Goal: Task Accomplishment & Management: Manage account settings

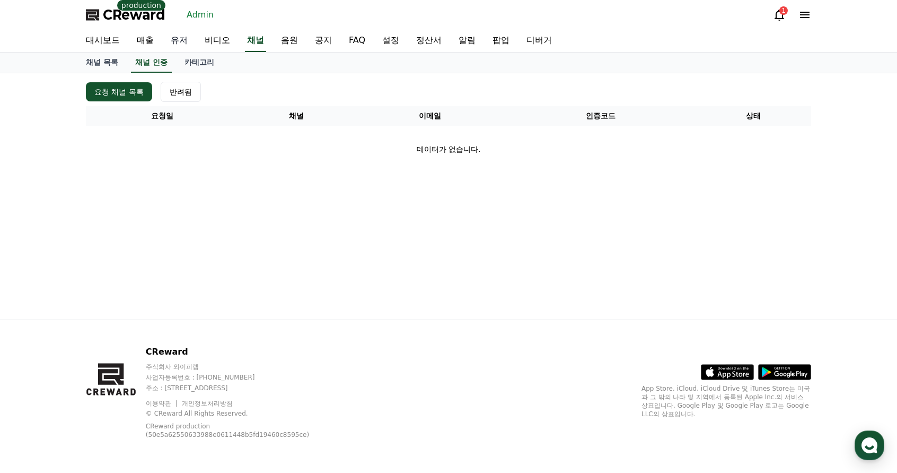
click at [178, 38] on link "유저" at bounding box center [179, 41] width 34 height 22
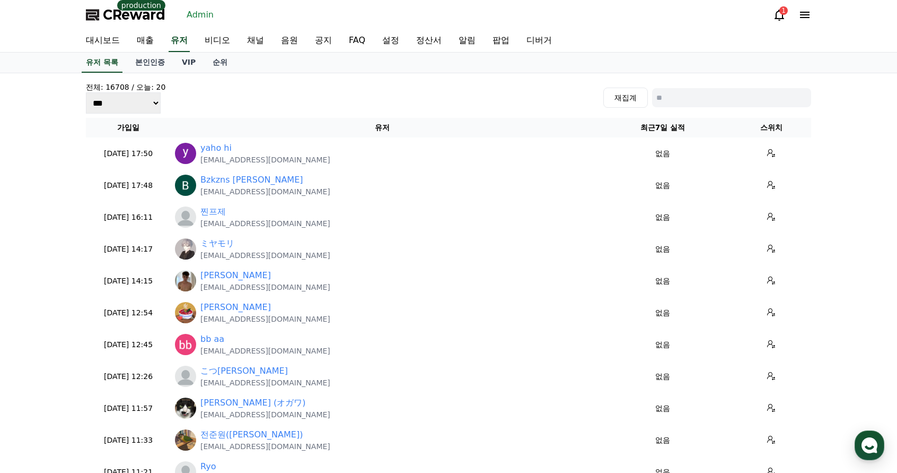
click at [711, 96] on input at bounding box center [731, 97] width 159 height 19
paste input "**********"
type input "**********"
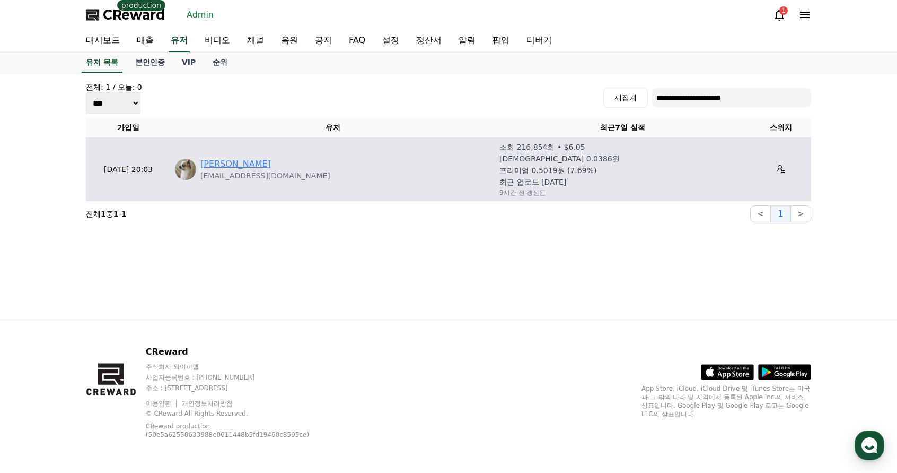
click at [269, 162] on link "[PERSON_NAME]" at bounding box center [235, 164] width 71 height 13
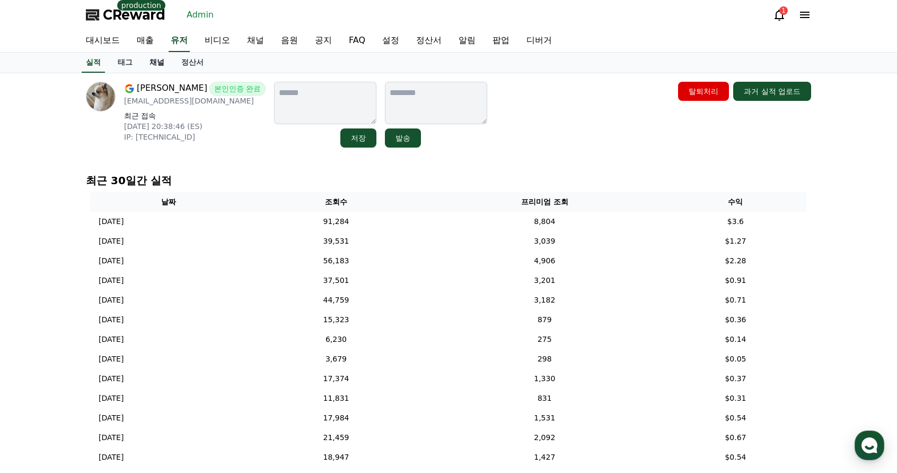
click at [152, 66] on link "채널" at bounding box center [157, 63] width 32 height 20
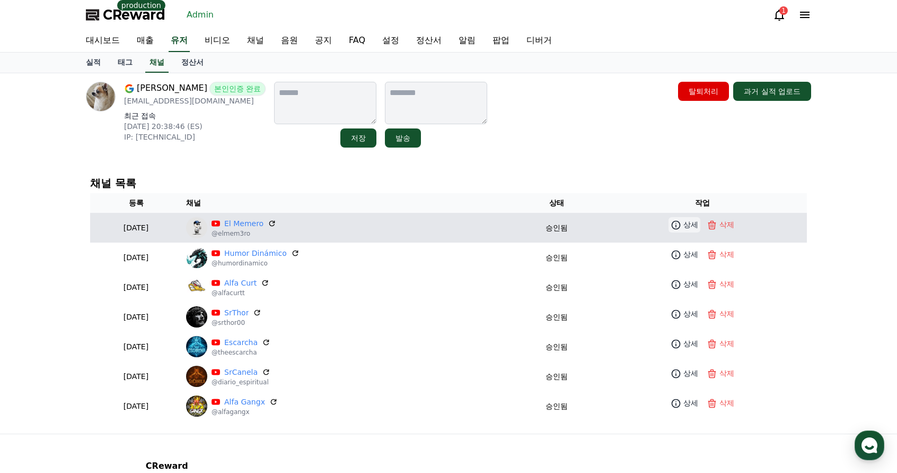
click at [693, 223] on p "상세" at bounding box center [691, 224] width 15 height 11
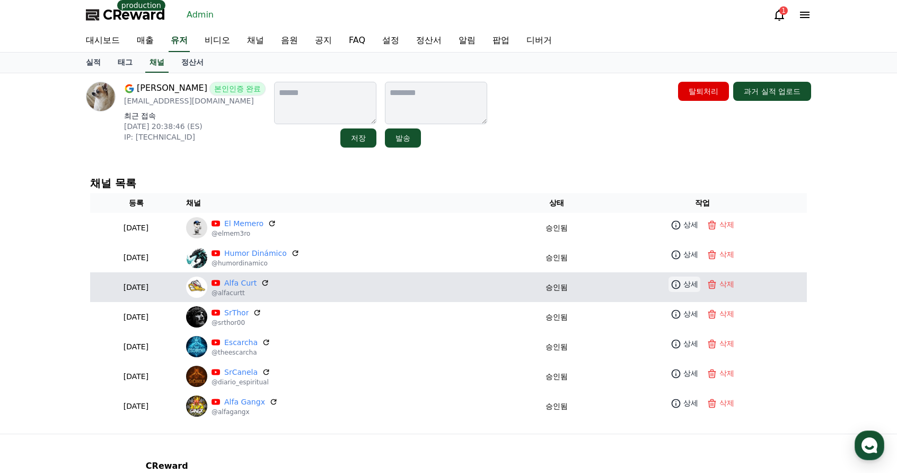
click at [682, 285] on icon at bounding box center [676, 284] width 11 height 11
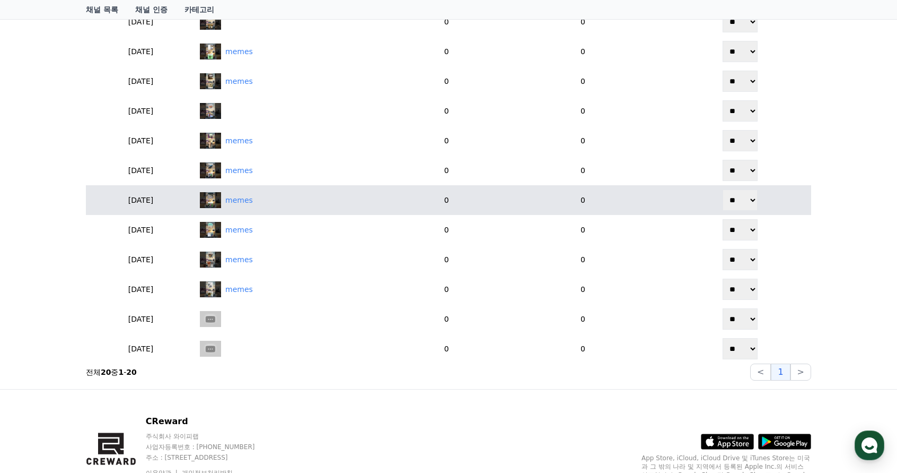
scroll to position [513, 0]
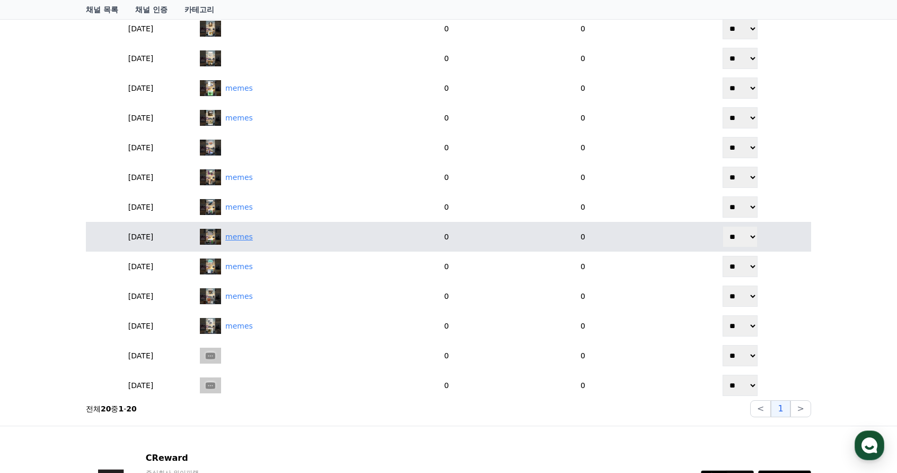
click at [253, 235] on div "memes" at bounding box center [239, 236] width 28 height 11
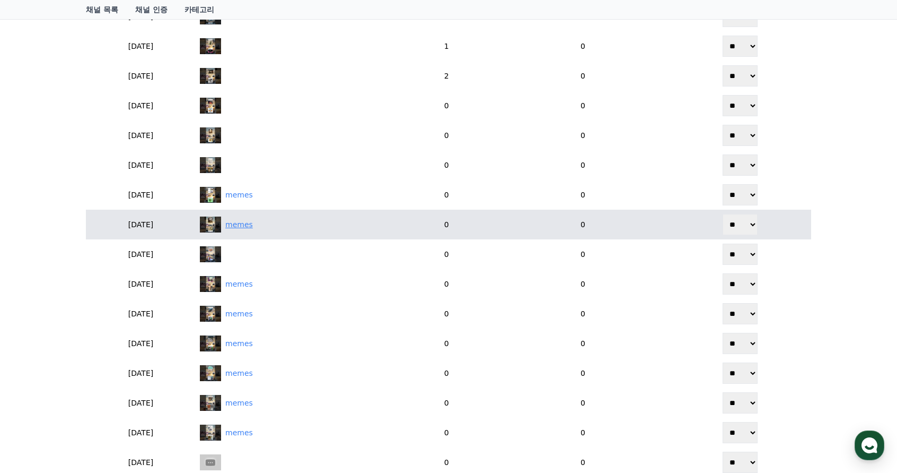
scroll to position [407, 0]
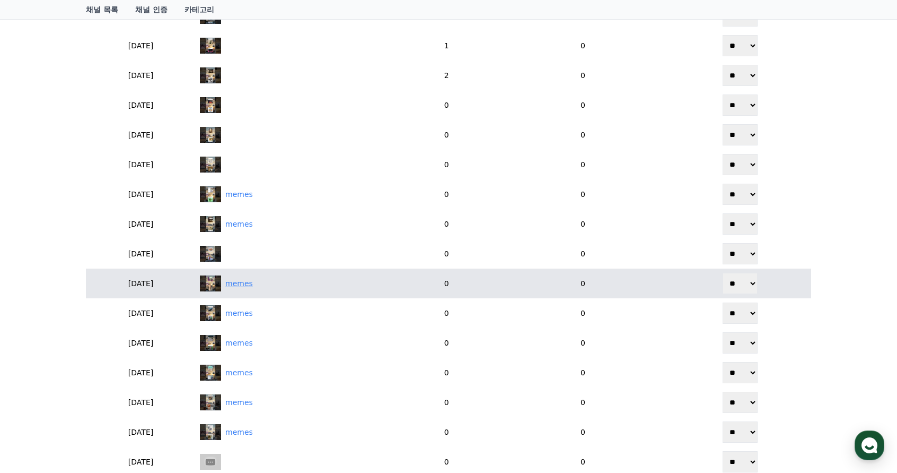
click at [253, 285] on div "memes" at bounding box center [239, 283] width 28 height 11
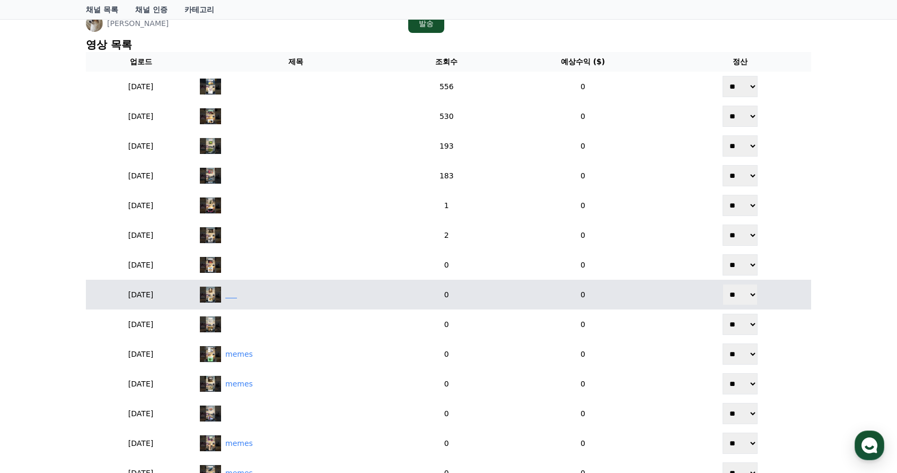
scroll to position [248, 0]
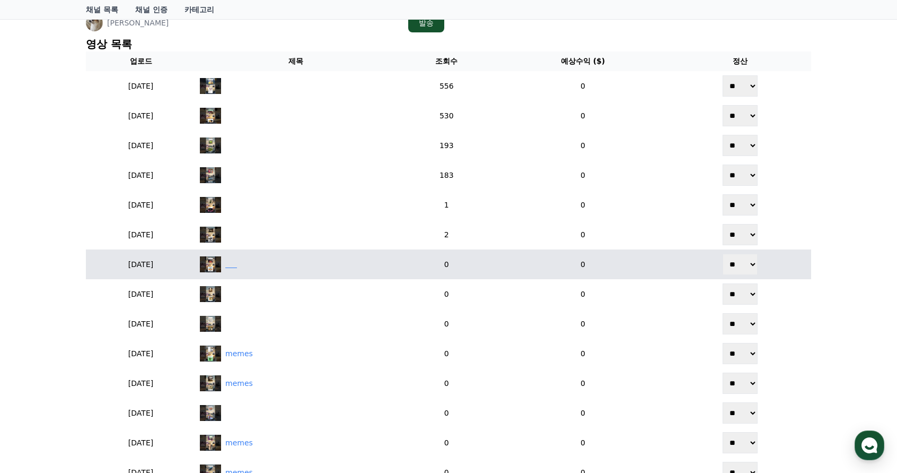
click at [237, 265] on div "‎ ‎ ‎ ‎ ‎ ‎" at bounding box center [231, 264] width 12 height 11
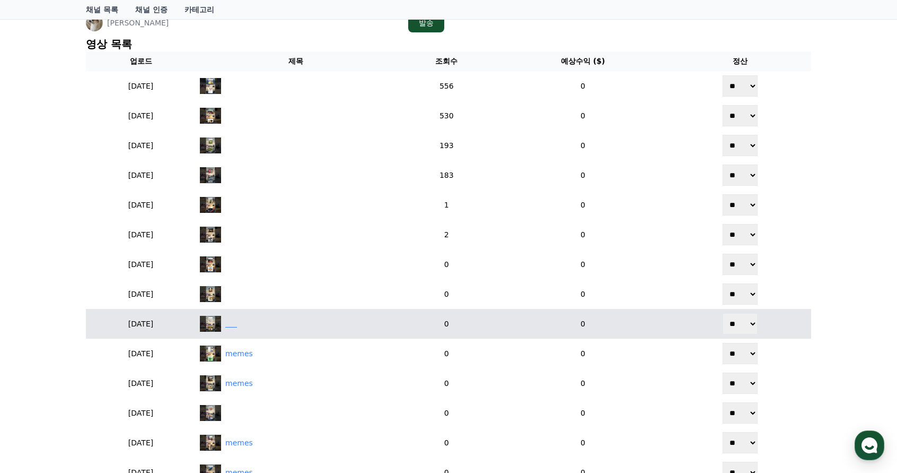
click at [281, 328] on div "‎ ‎ ‎ ‎ ‎ ‎" at bounding box center [296, 324] width 192 height 16
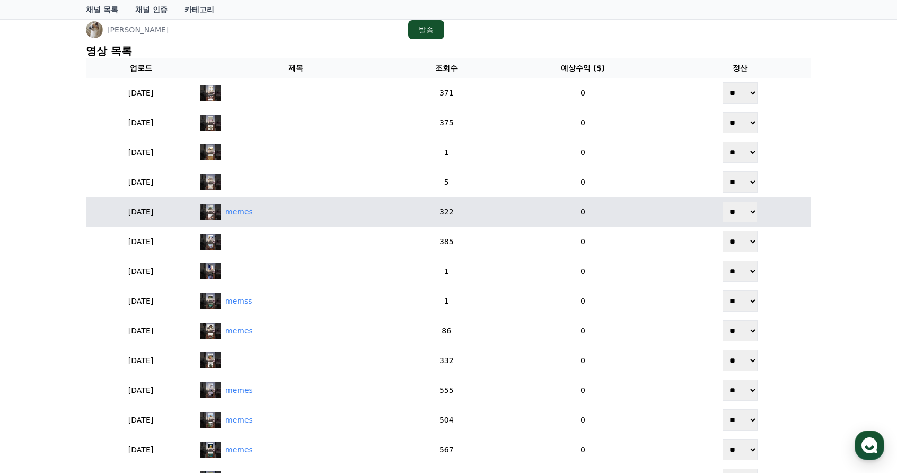
scroll to position [265, 0]
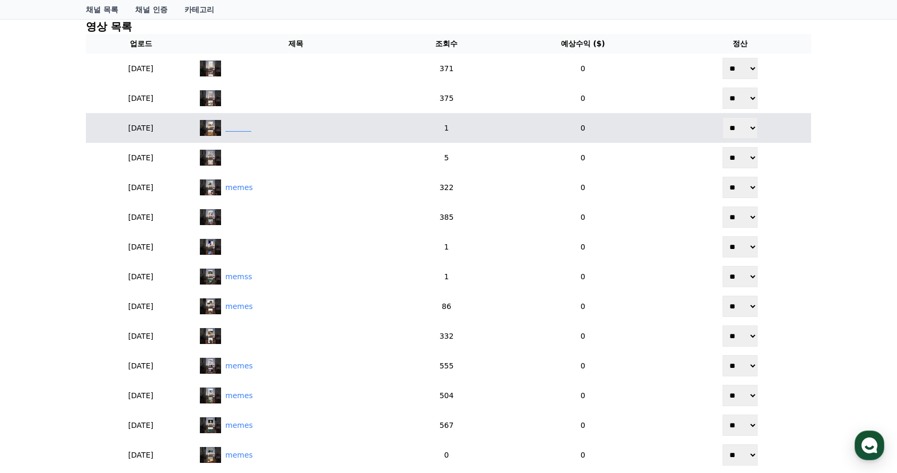
click at [251, 127] on div "‎ ‎ ‎ ‎ ‎ ‎ ‎ ‎ ‎ ‎ ‎ ‎" at bounding box center [238, 128] width 26 height 11
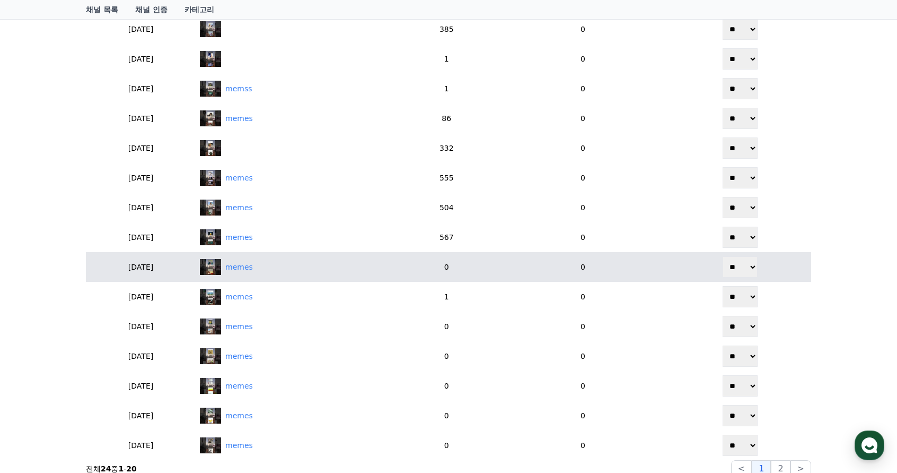
scroll to position [477, 0]
